Goal: Find contact information

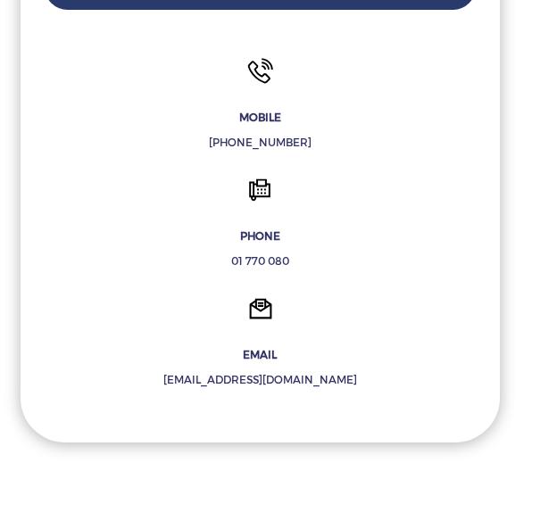
scroll to position [616, 0]
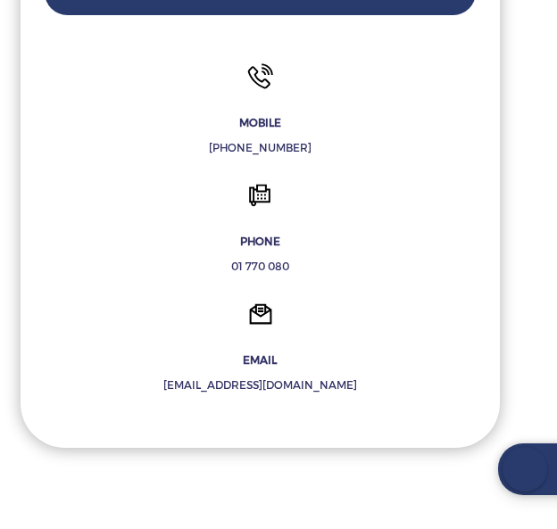
drag, startPoint x: 302, startPoint y: 124, endPoint x: 207, endPoint y: 153, distance: 98.8
click at [207, 153] on p "[PHONE_NUMBER]" at bounding box center [260, 148] width 431 height 18
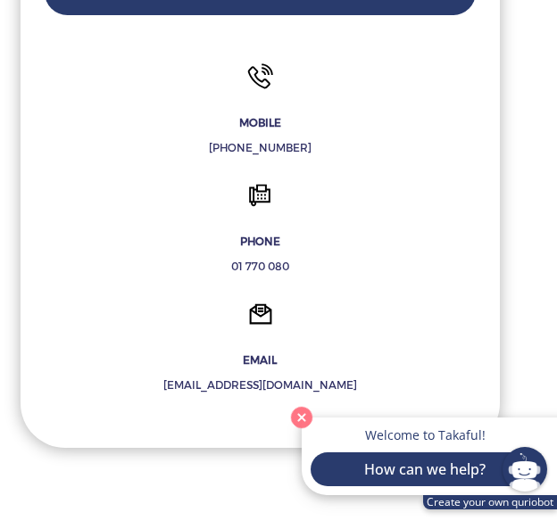
copy p "[PHONE_NUMBER]"
drag, startPoint x: 313, startPoint y: 386, endPoint x: 203, endPoint y: 385, distance: 109.8
click at [203, 385] on p "[EMAIL_ADDRESS][DOMAIN_NAME]" at bounding box center [260, 386] width 431 height 18
copy p "[EMAIL_ADDRESS][DOMAIN_NAME]"
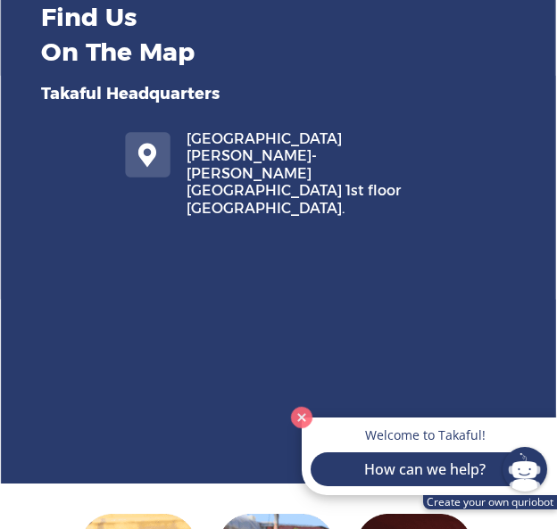
scroll to position [1629, 0]
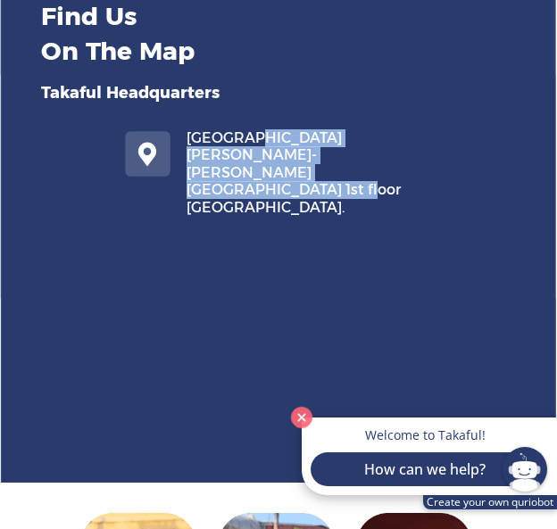
drag, startPoint x: 248, startPoint y: 137, endPoint x: 241, endPoint y: 174, distance: 38.2
click at [241, 174] on p "[GEOGRAPHIC_DATA][PERSON_NAME]- [PERSON_NAME][GEOGRAPHIC_DATA] 1st floor [GEOGR…" at bounding box center [305, 172] width 236 height 87
copy p "[PERSON_NAME][GEOGRAPHIC_DATA]- [PERSON_NAME][GEOGRAPHIC_DATA] 1st floor [GEOGR…"
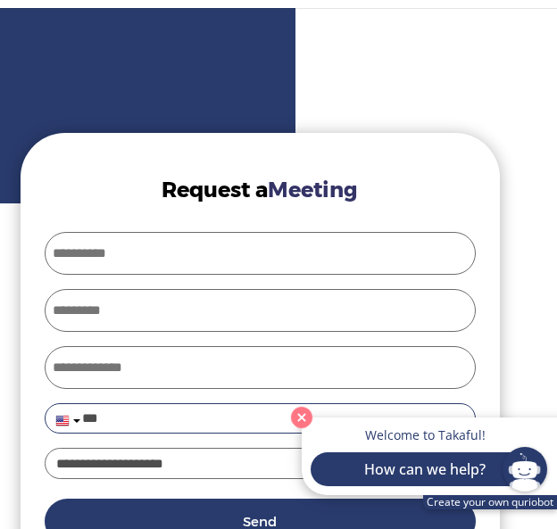
scroll to position [0, 0]
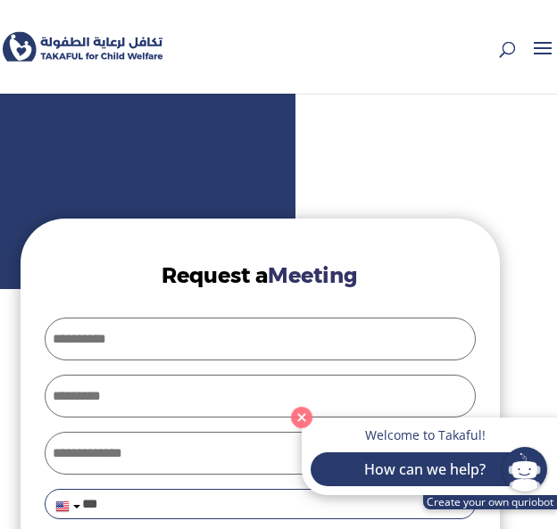
click at [112, 49] on img at bounding box center [83, 47] width 161 height 41
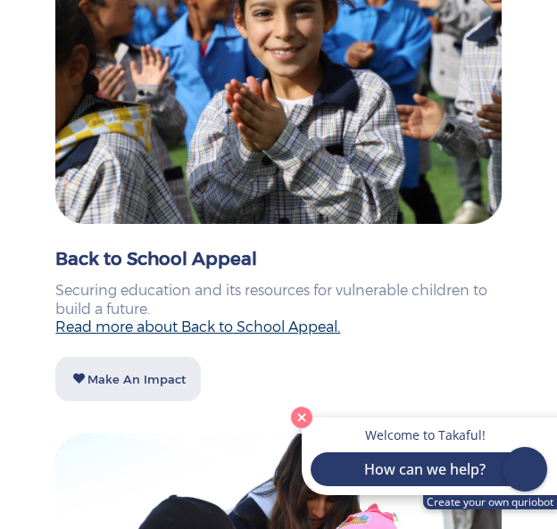
scroll to position [1182, 0]
